Goal: Information Seeking & Learning: Learn about a topic

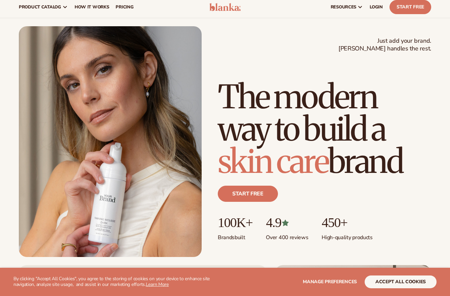
scroll to position [16, 0]
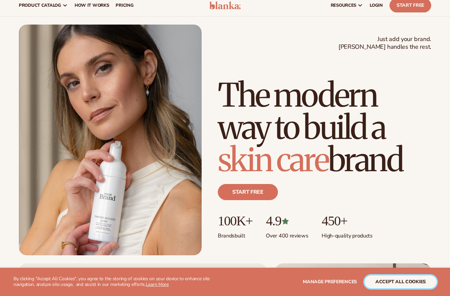
click at [400, 280] on button "accept all cookies" at bounding box center [401, 281] width 72 height 13
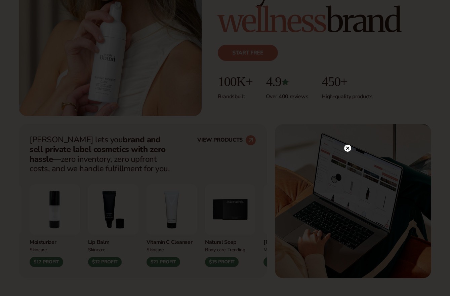
scroll to position [157, 0]
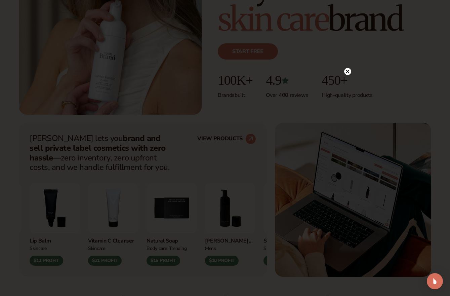
click at [347, 71] on icon at bounding box center [347, 71] width 3 height 3
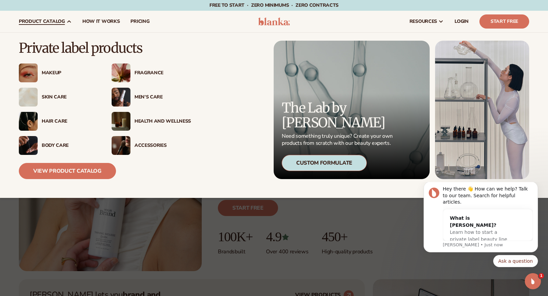
click at [53, 97] on div "Skin Care" at bounding box center [70, 97] width 56 height 6
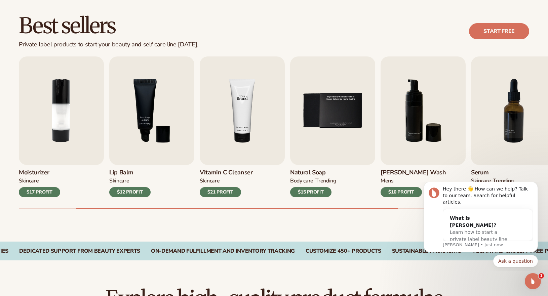
click at [239, 105] on img "4 / 9" at bounding box center [242, 110] width 85 height 109
click at [234, 172] on h3 "Vitamin C Cleanser" at bounding box center [226, 172] width 53 height 7
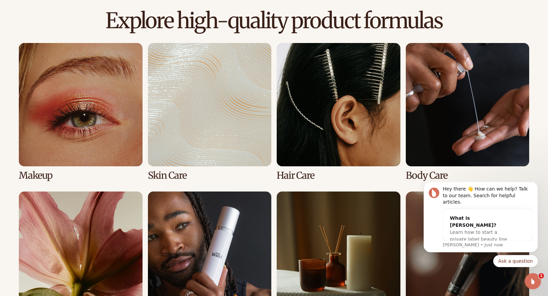
scroll to position [466, 0]
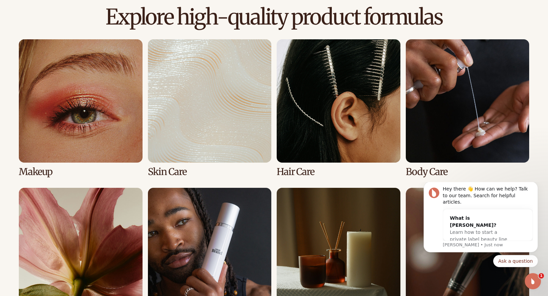
click at [170, 172] on link "2 / 8" at bounding box center [210, 108] width 124 height 138
click at [175, 172] on link "2 / 8" at bounding box center [210, 108] width 124 height 138
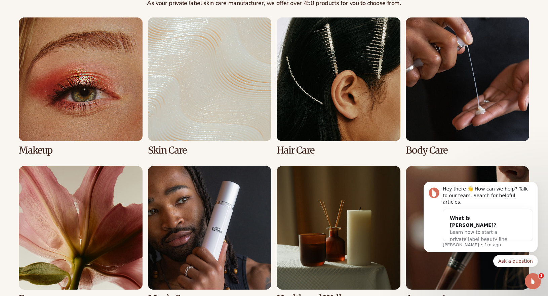
scroll to position [508, 0]
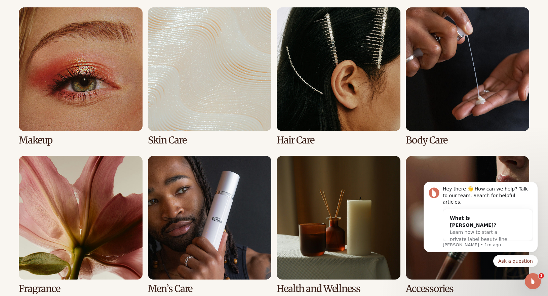
click at [370, 54] on link "3 / 8" at bounding box center [339, 76] width 124 height 138
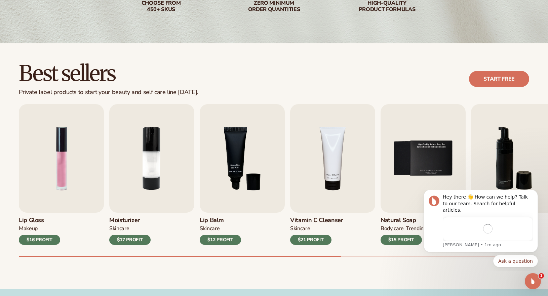
scroll to position [141, 0]
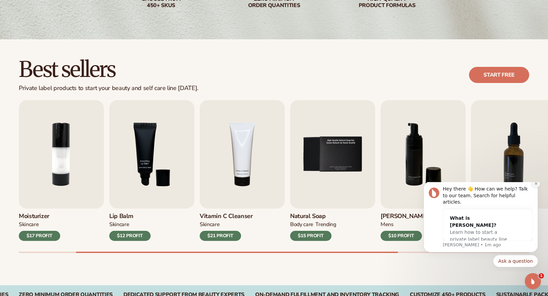
click at [534, 186] on icon "Dismiss notification" at bounding box center [536, 184] width 4 height 4
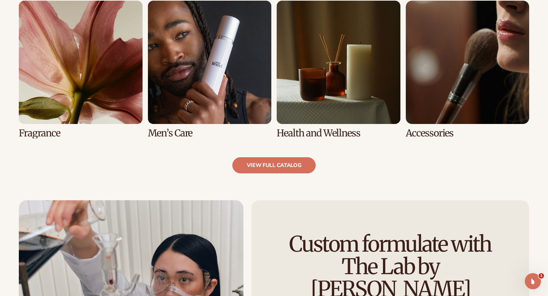
scroll to position [654, 0]
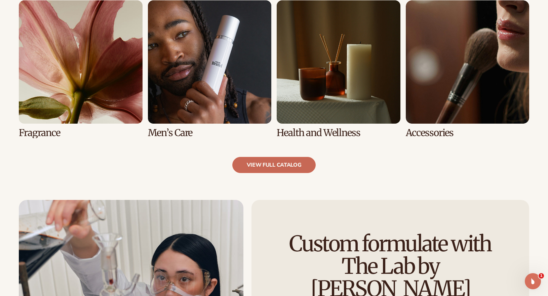
click at [298, 169] on link "view full catalog" at bounding box center [274, 165] width 84 height 16
